Goal: Task Accomplishment & Management: Use online tool/utility

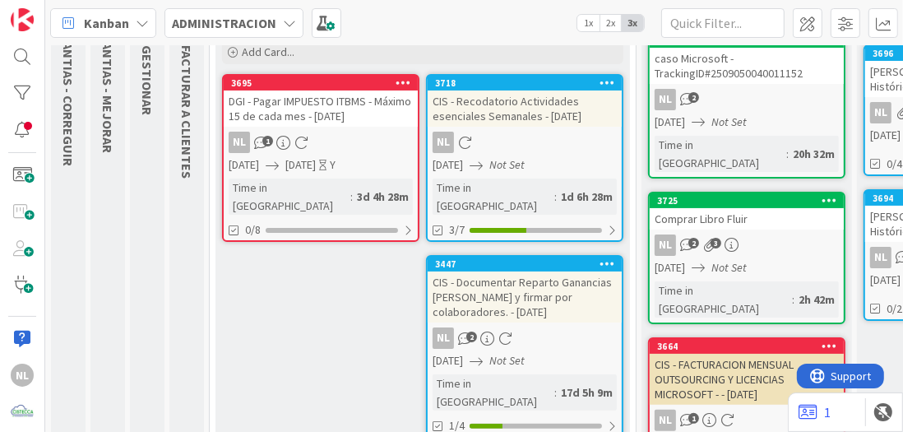
scroll to position [165, 0]
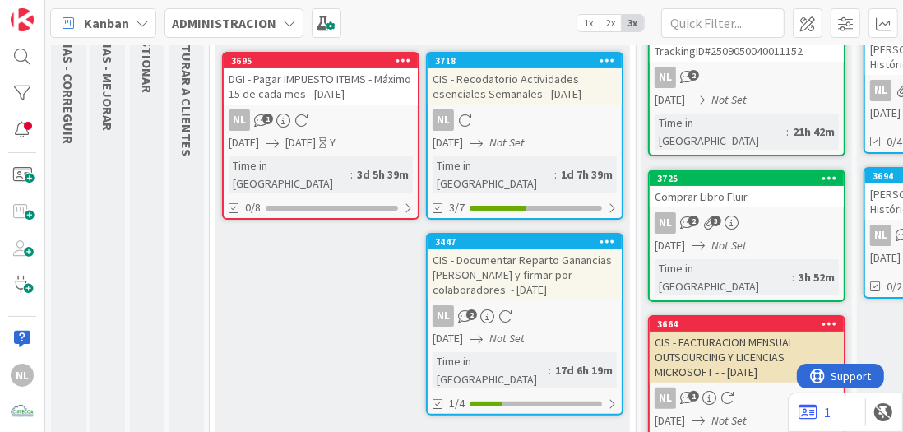
click at [561, 264] on div "CIS - Documentar Reparto Ganancias [PERSON_NAME] y firmar por colaboradores. - …" at bounding box center [525, 274] width 194 height 51
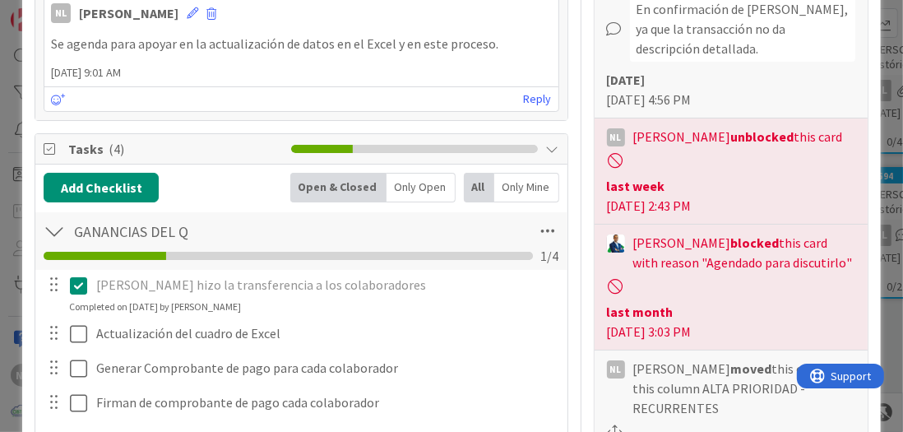
scroll to position [576, 0]
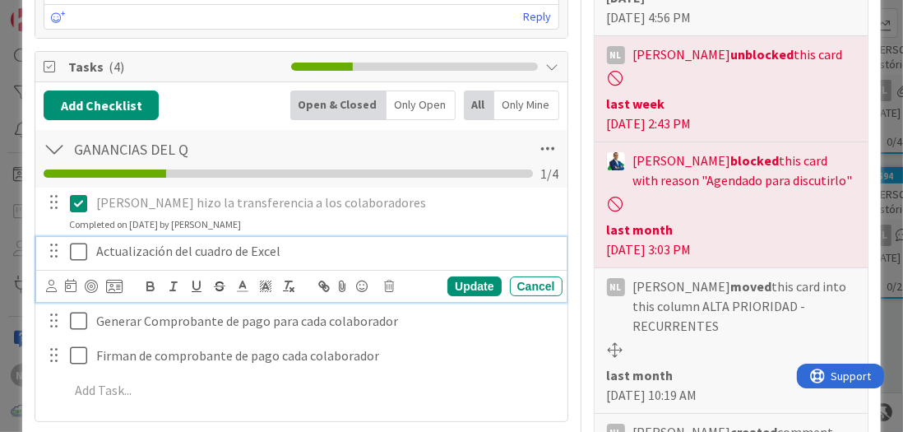
click at [81, 250] on icon at bounding box center [78, 252] width 17 height 20
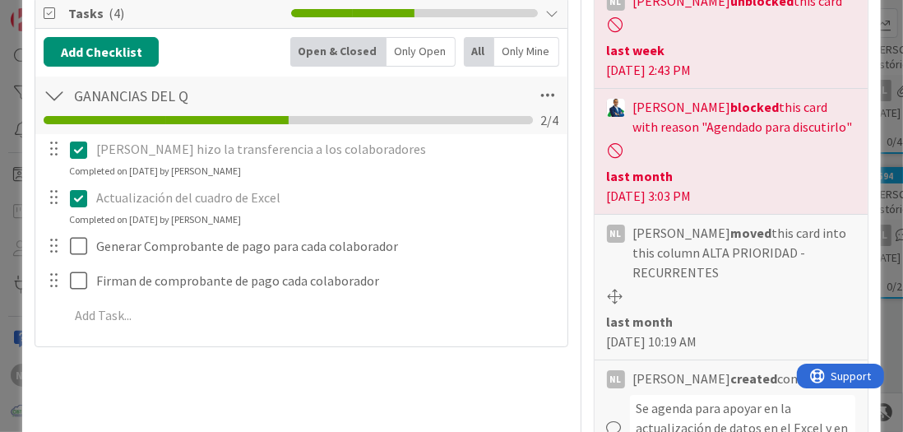
scroll to position [658, 0]
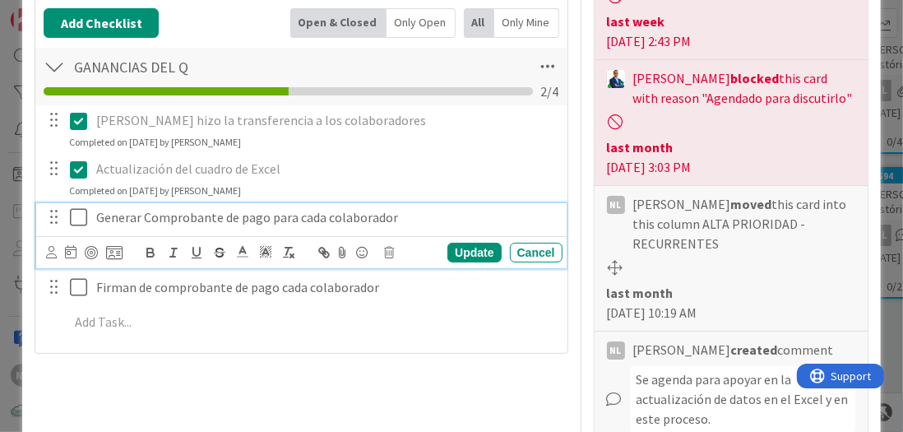
click at [79, 224] on icon at bounding box center [78, 217] width 17 height 20
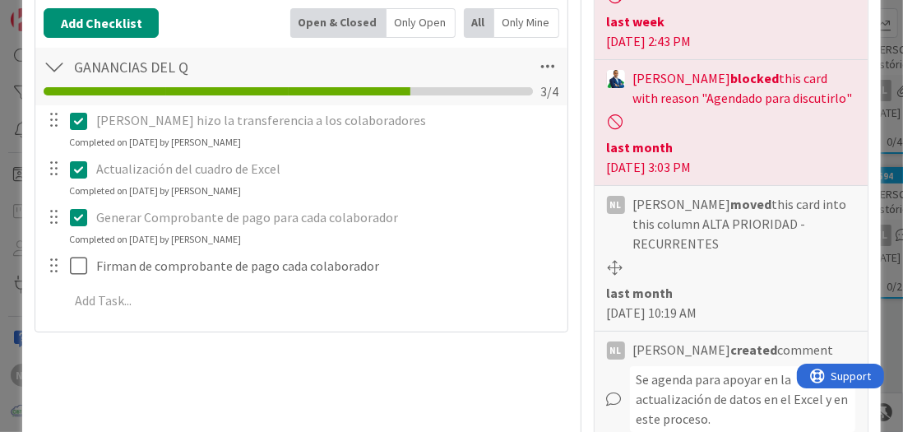
type textarea "x"
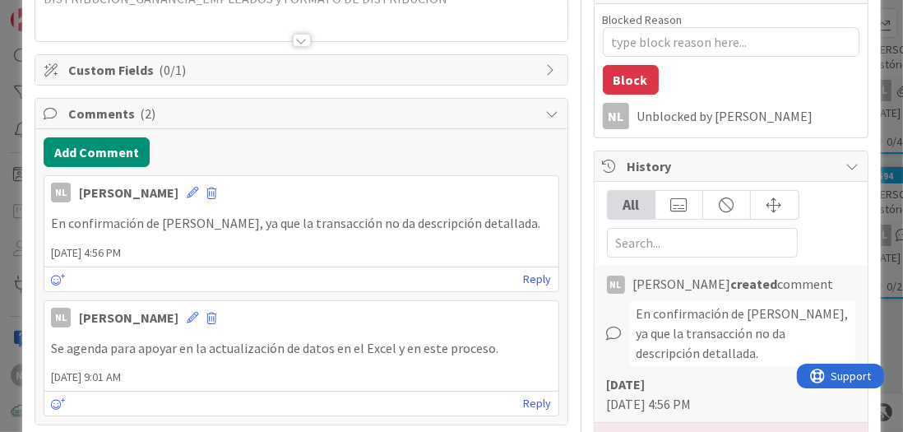
scroll to position [165, 0]
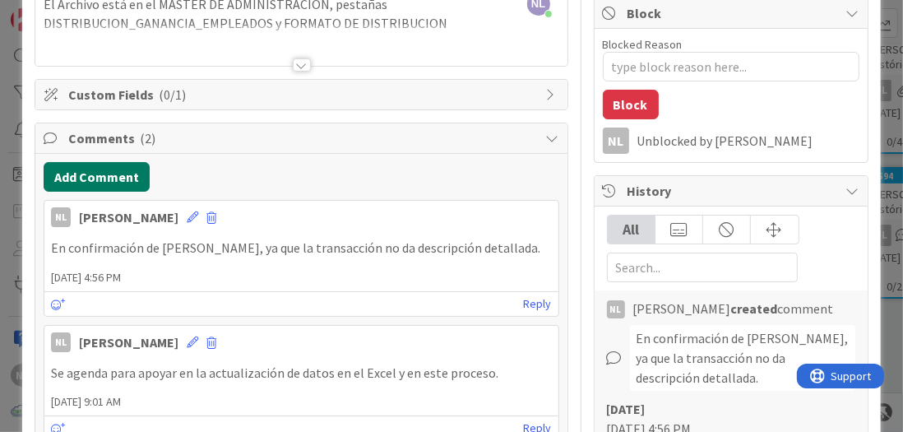
click at [91, 168] on button "Add Comment" at bounding box center [97, 177] width 106 height 30
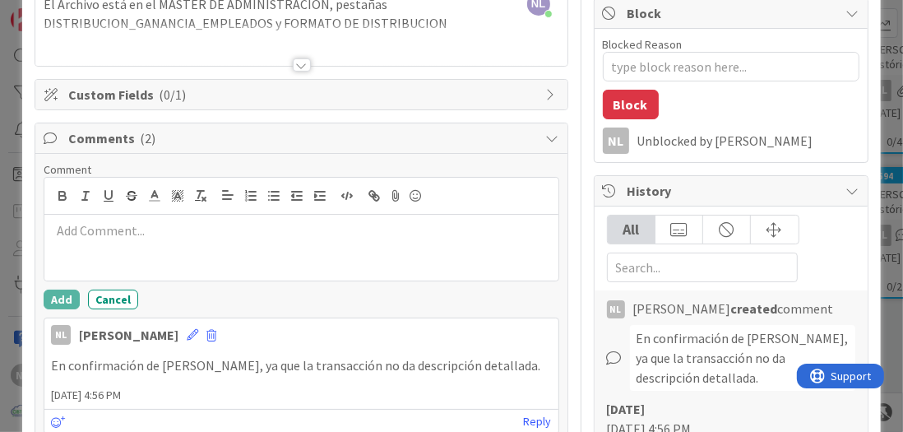
click at [85, 231] on p at bounding box center [301, 230] width 500 height 19
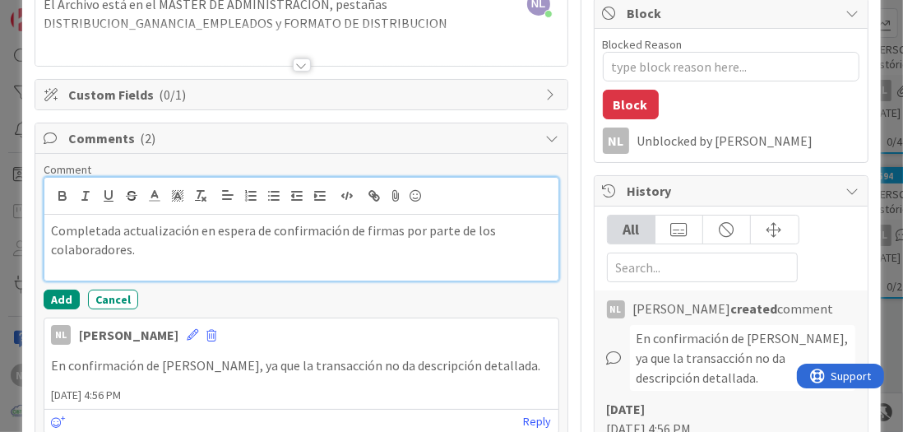
click at [145, 245] on p "Completada actualización en espera de confirmación de firmas por parte de los c…" at bounding box center [301, 239] width 500 height 37
click at [45, 232] on div "Completada actualización en espera de confirmación de firmas por parte de los c…" at bounding box center [300, 248] width 513 height 66
click at [139, 250] on p "Completada actualización en espera de confirmación de firmas por parte de los c…" at bounding box center [301, 239] width 500 height 37
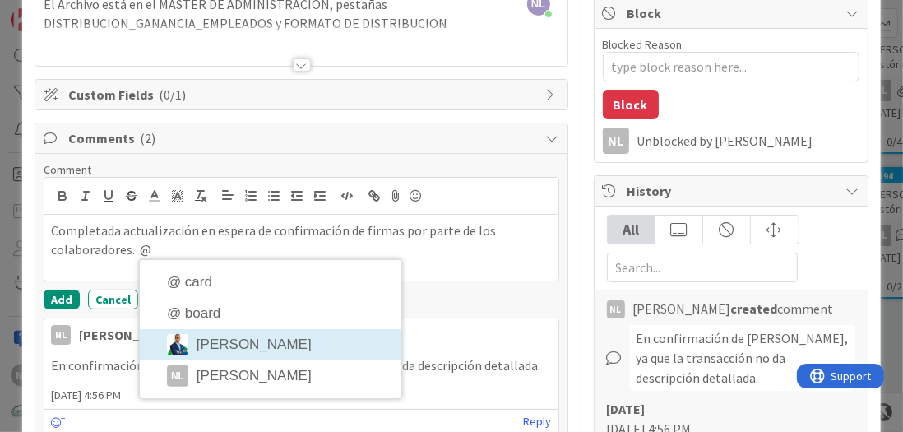
click at [250, 344] on li "Gabriel Adrian" at bounding box center [271, 344] width 262 height 31
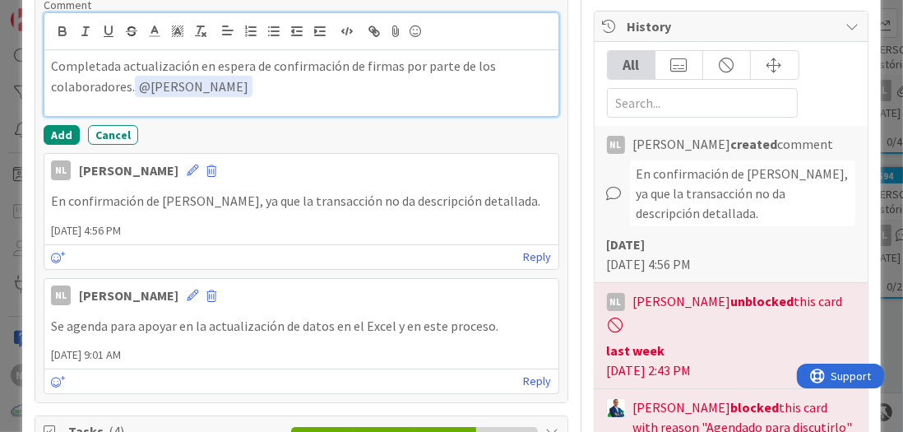
scroll to position [329, 0]
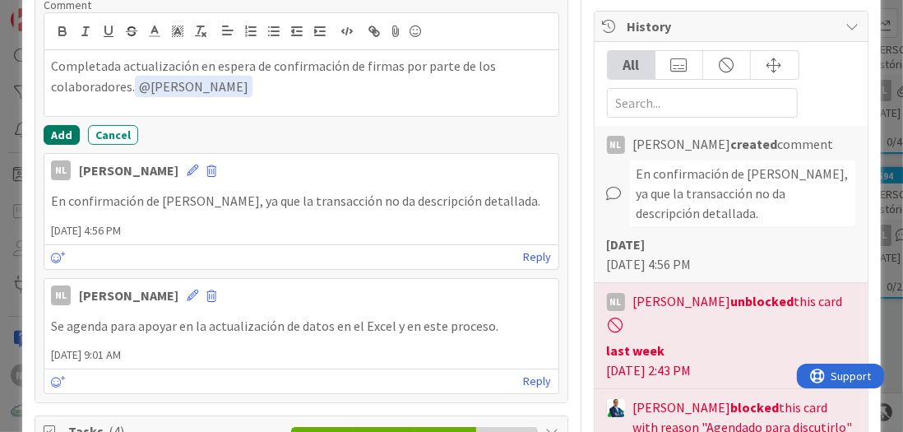
click at [65, 130] on button "Add" at bounding box center [62, 135] width 36 height 20
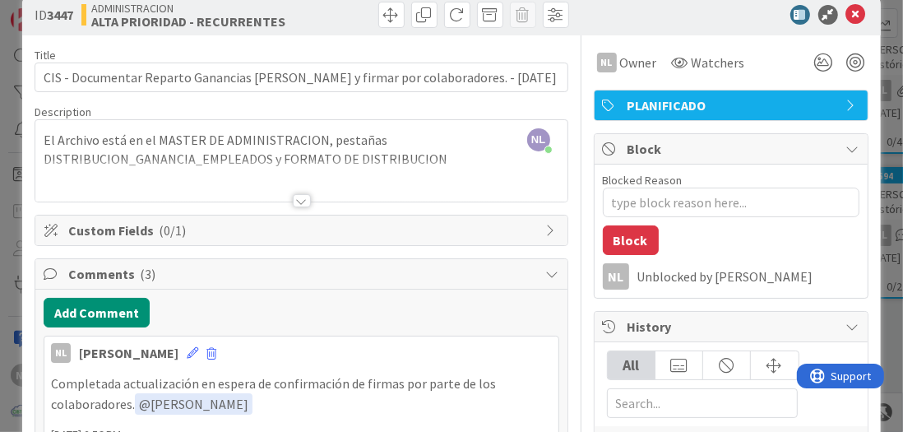
scroll to position [0, 0]
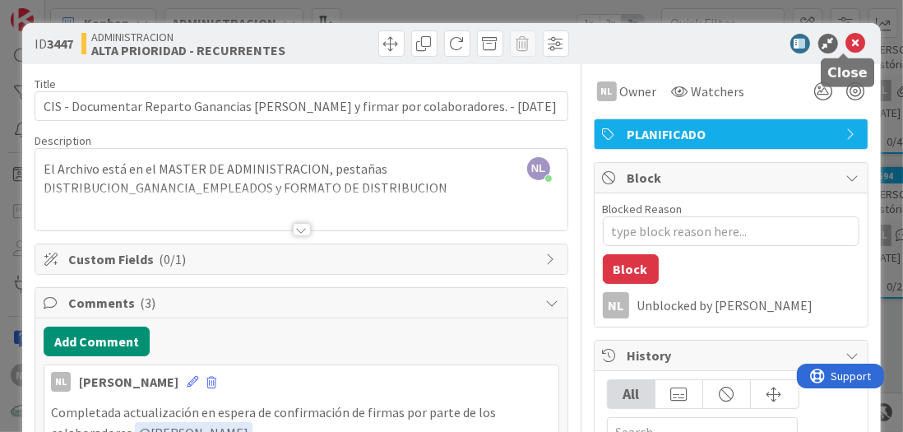
click at [847, 36] on icon at bounding box center [857, 44] width 20 height 20
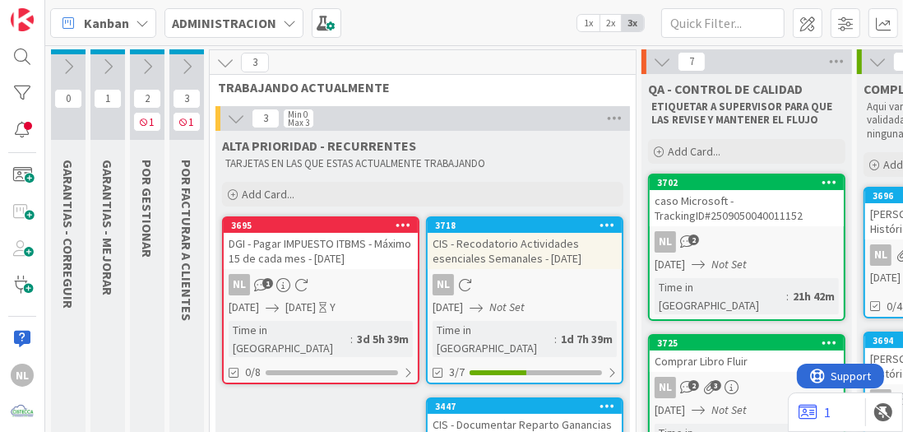
click at [338, 289] on div "NL 1" at bounding box center [321, 284] width 194 height 21
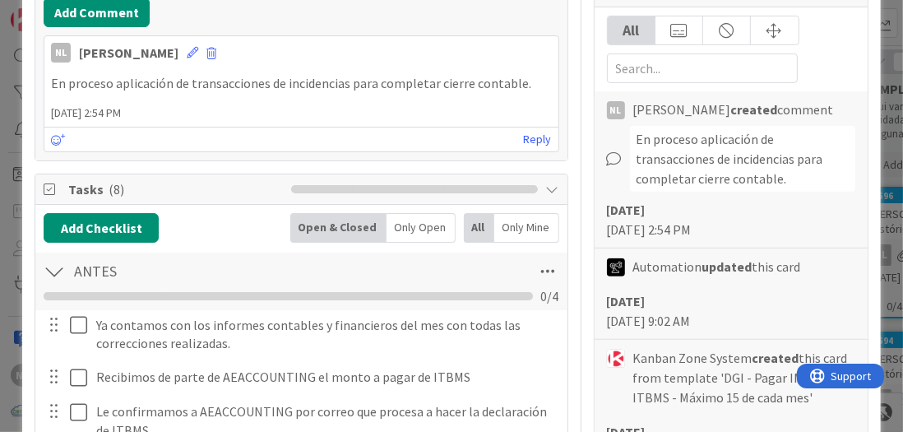
scroll to position [411, 0]
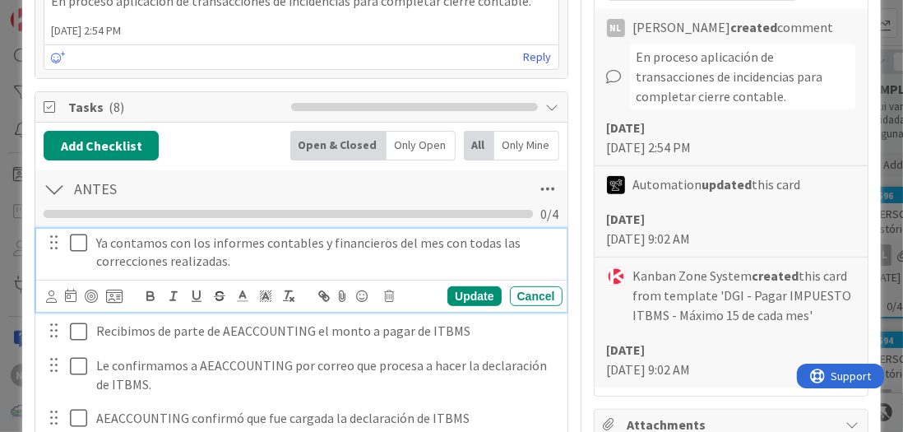
click at [81, 239] on icon at bounding box center [78, 243] width 17 height 20
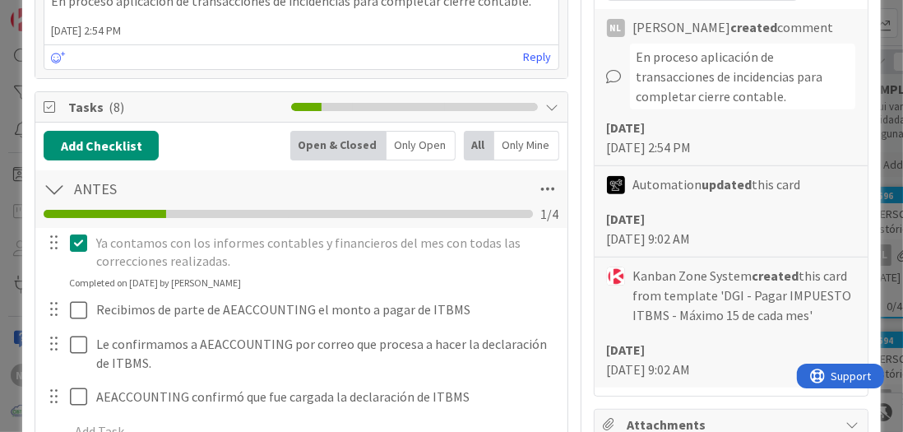
scroll to position [494, 0]
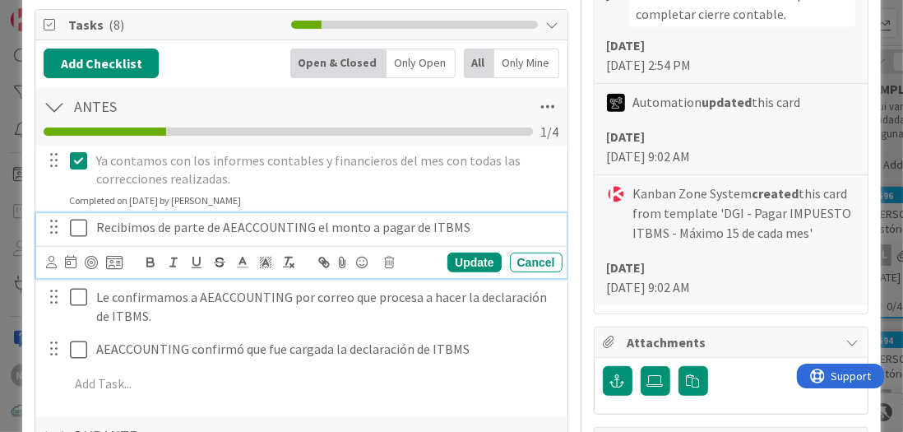
click at [80, 225] on icon at bounding box center [78, 228] width 17 height 20
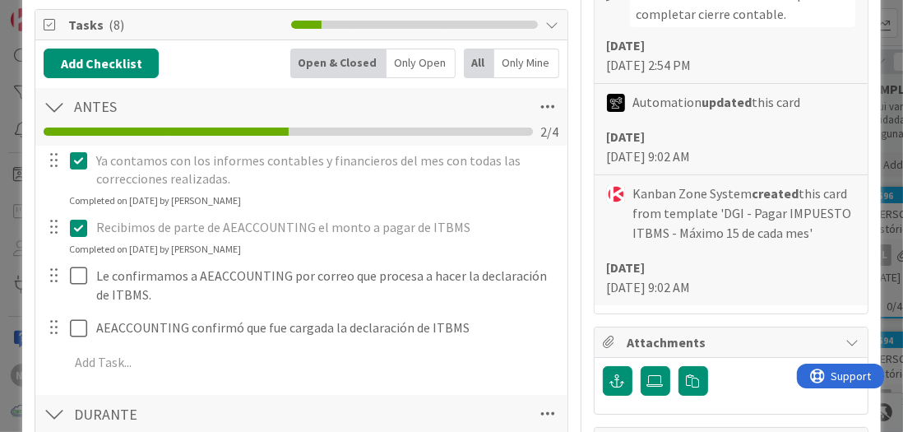
type textarea "x"
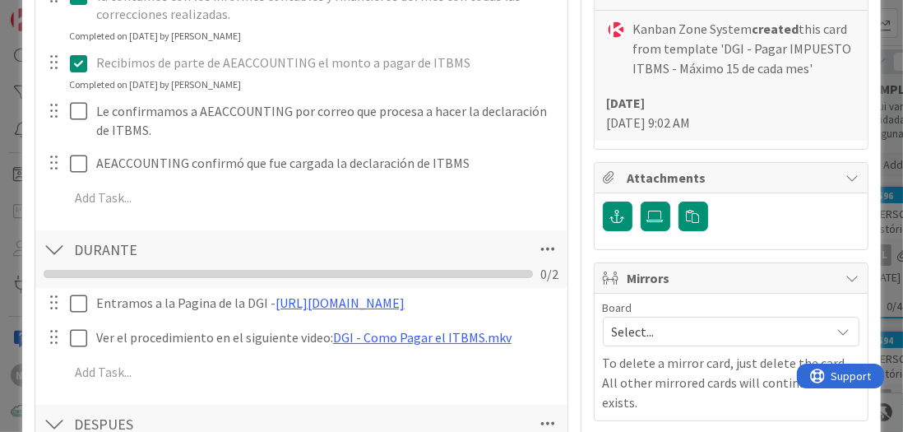
scroll to position [576, 0]
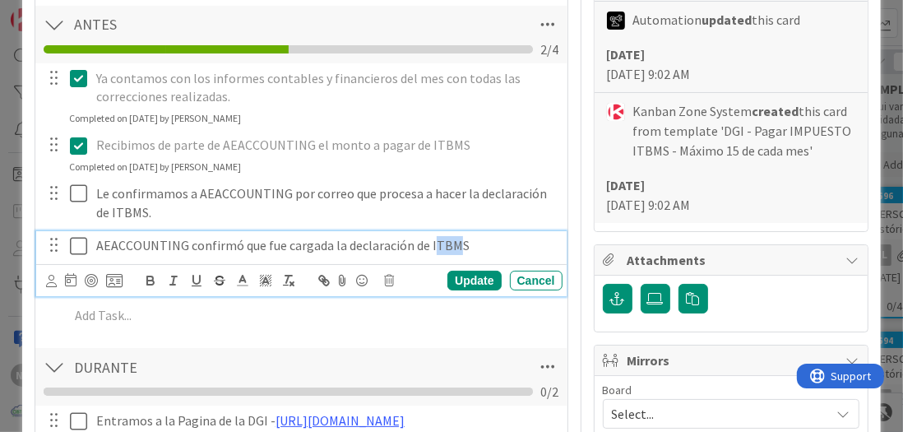
drag, startPoint x: 432, startPoint y: 250, endPoint x: 454, endPoint y: 250, distance: 22.2
click at [454, 250] on p "AEACCOUNTING confirmó que fue cargada la declaración de ITBMS" at bounding box center [326, 245] width 460 height 19
drag, startPoint x: 425, startPoint y: 246, endPoint x: 455, endPoint y: 241, distance: 30.0
click at [455, 241] on p "AEACCOUNTING confirmó que fue cargada la declaración de ITBMS" at bounding box center [326, 245] width 460 height 19
drag, startPoint x: 465, startPoint y: 241, endPoint x: 419, endPoint y: 239, distance: 46.1
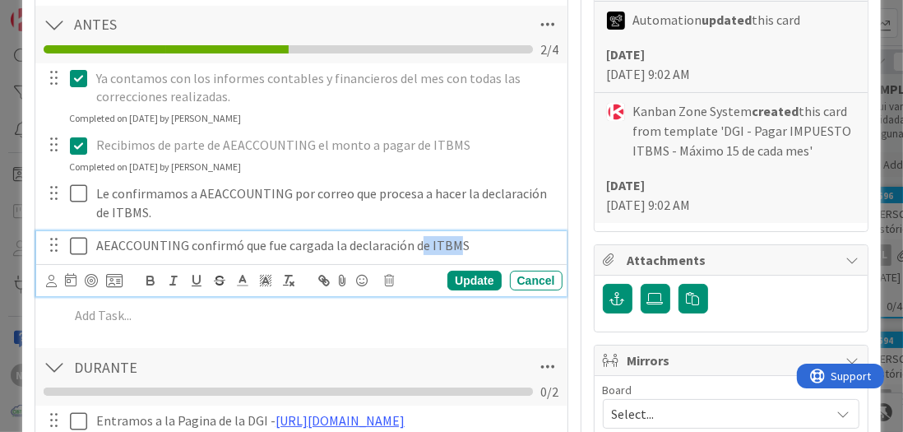
click at [419, 239] on p "AEACCOUNTING confirmó que fue cargada la declaración de ITBMS" at bounding box center [326, 245] width 460 height 19
click at [488, 248] on p "AEACCOUNTING confirmó que fue cargada la declaración de ITBMS" at bounding box center [326, 245] width 460 height 19
click at [462, 337] on div "Add Checklist Open & Closed Only Open All Only Mine ANTES Checklist Name 5 / 64…" at bounding box center [301, 326] width 515 height 721
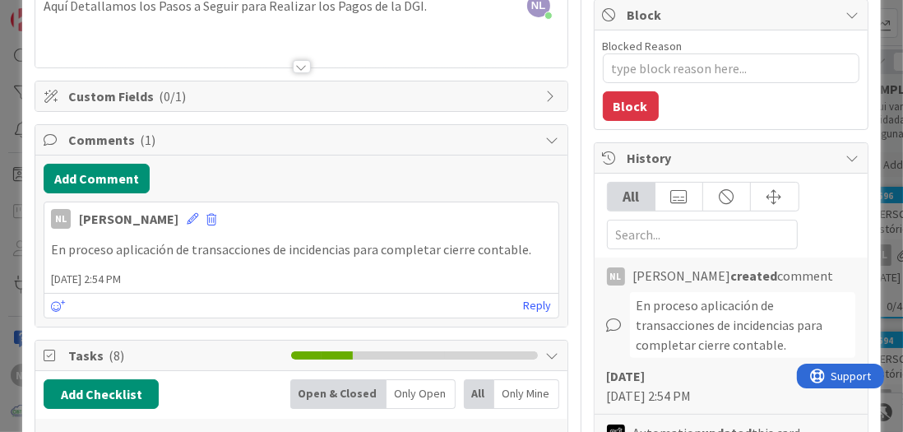
scroll to position [0, 0]
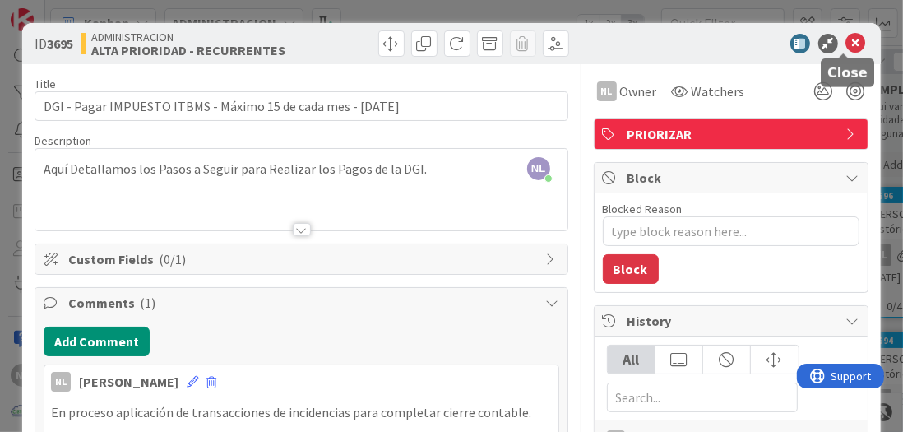
click at [847, 42] on icon at bounding box center [857, 44] width 20 height 20
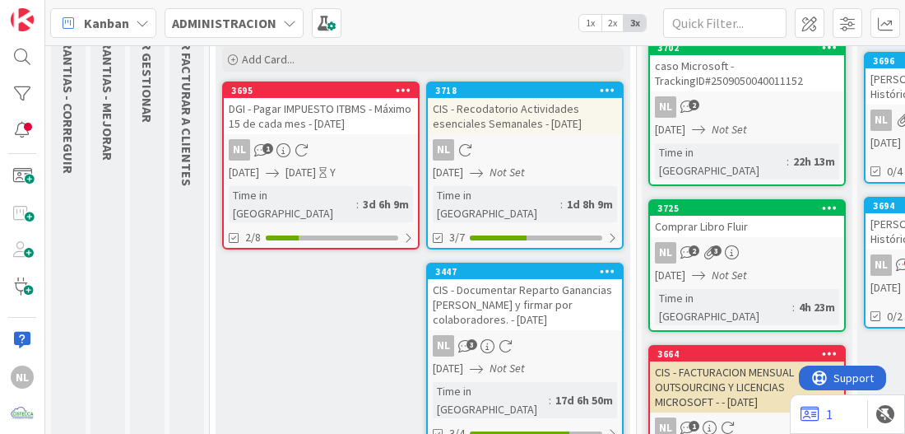
scroll to position [165, 0]
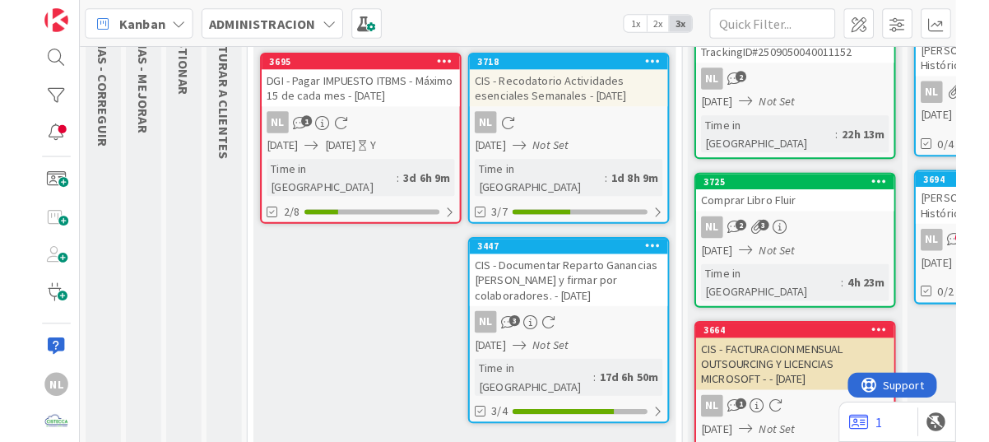
scroll to position [0, 0]
